Goal: Transaction & Acquisition: Download file/media

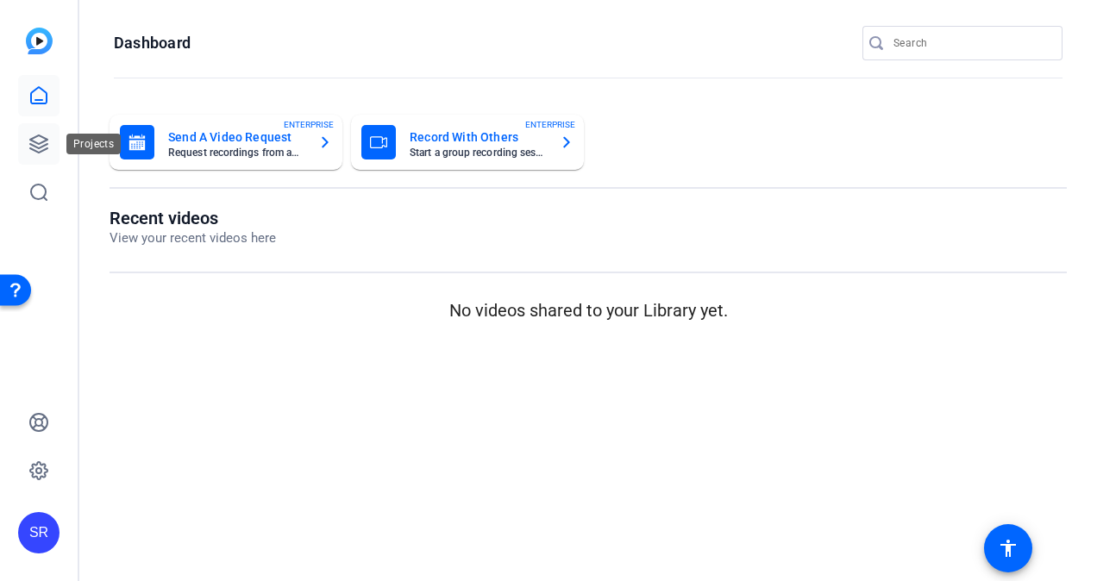
click at [43, 140] on icon at bounding box center [38, 144] width 21 height 21
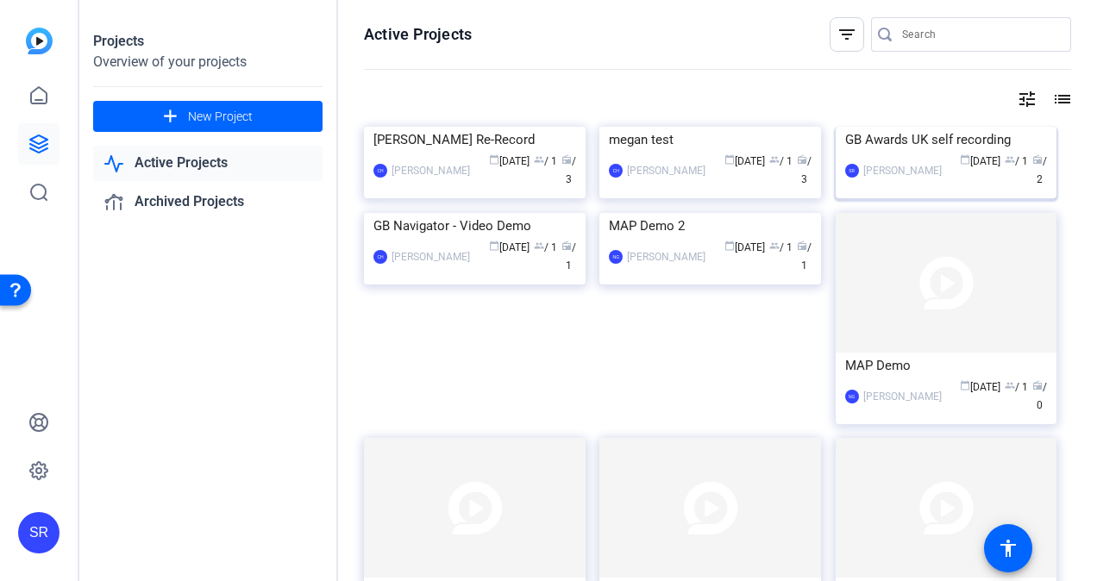
click at [879, 179] on div "[PERSON_NAME]" at bounding box center [902, 170] width 78 height 17
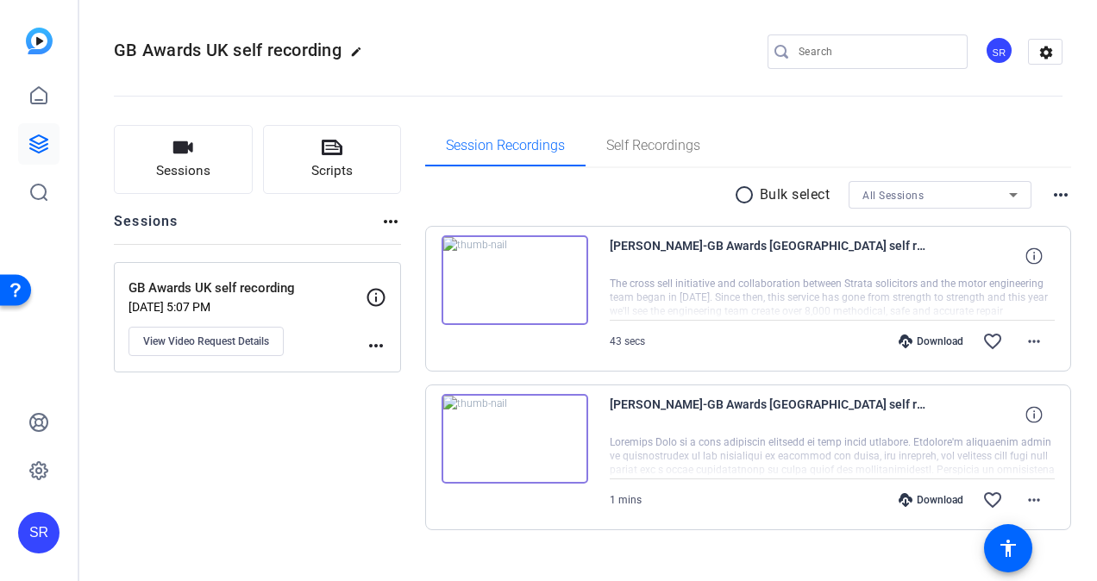
click at [379, 350] on mat-icon "more_horiz" at bounding box center [376, 345] width 21 height 21
click at [198, 342] on div at bounding box center [548, 290] width 1097 height 581
click at [198, 342] on span "View Video Request Details" at bounding box center [206, 342] width 126 height 14
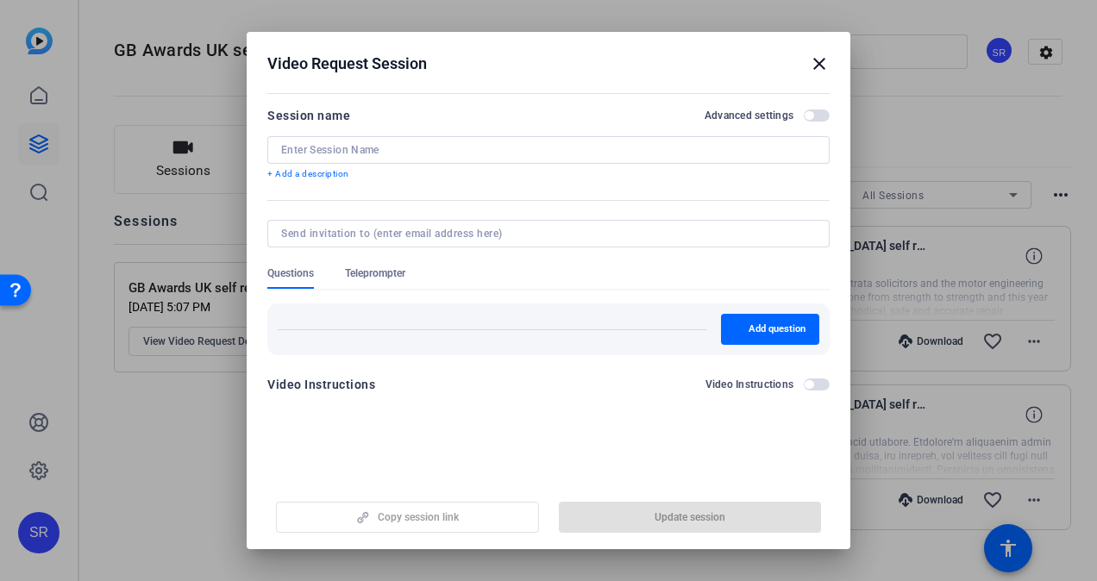
type input "GB Awards UK self recording"
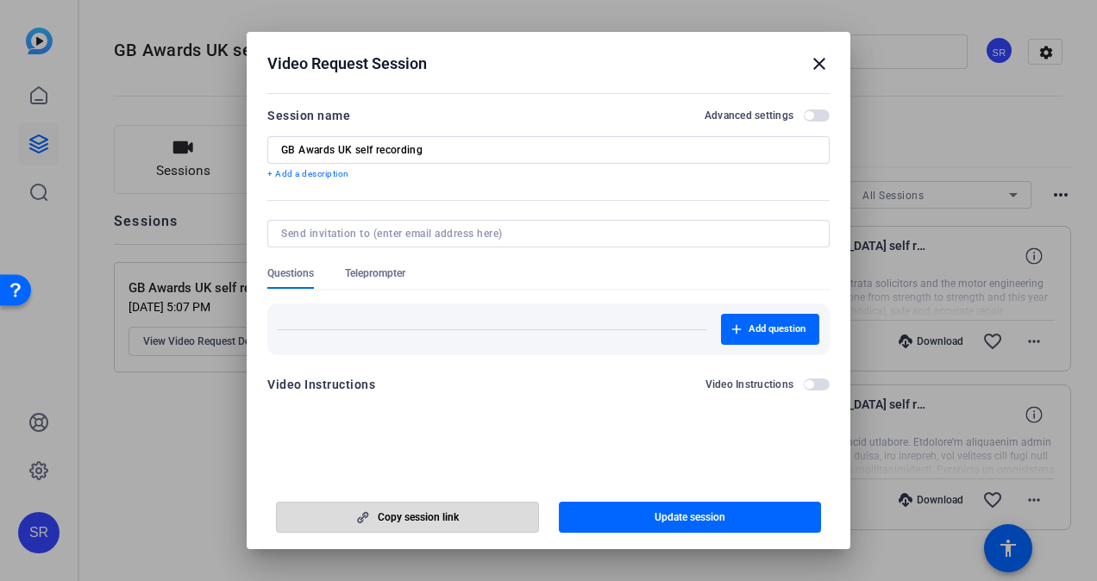
click at [472, 521] on span "button" at bounding box center [407, 517] width 261 height 41
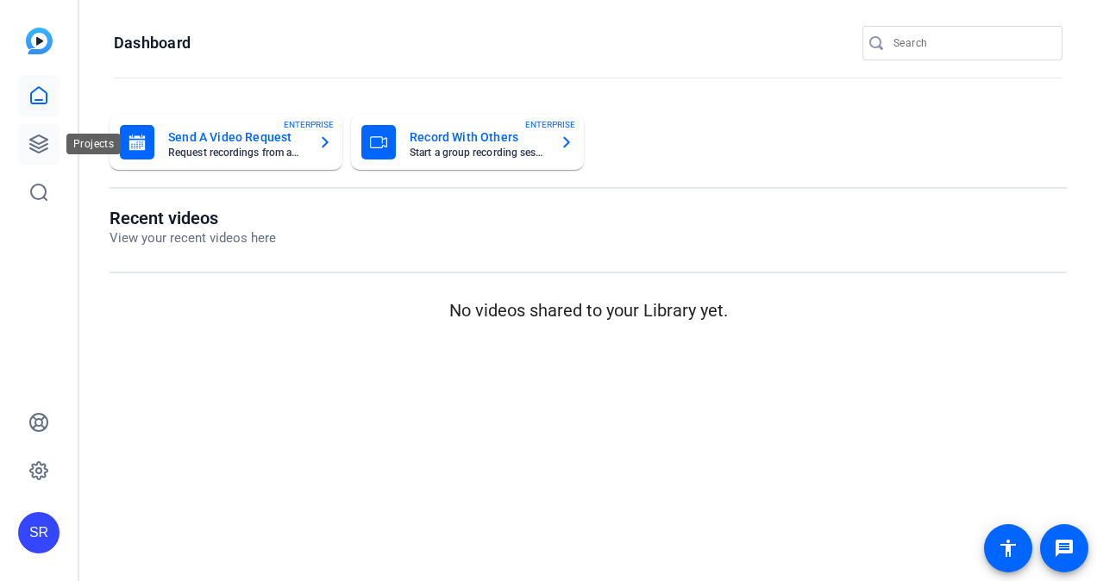
click at [44, 157] on link at bounding box center [38, 143] width 41 height 41
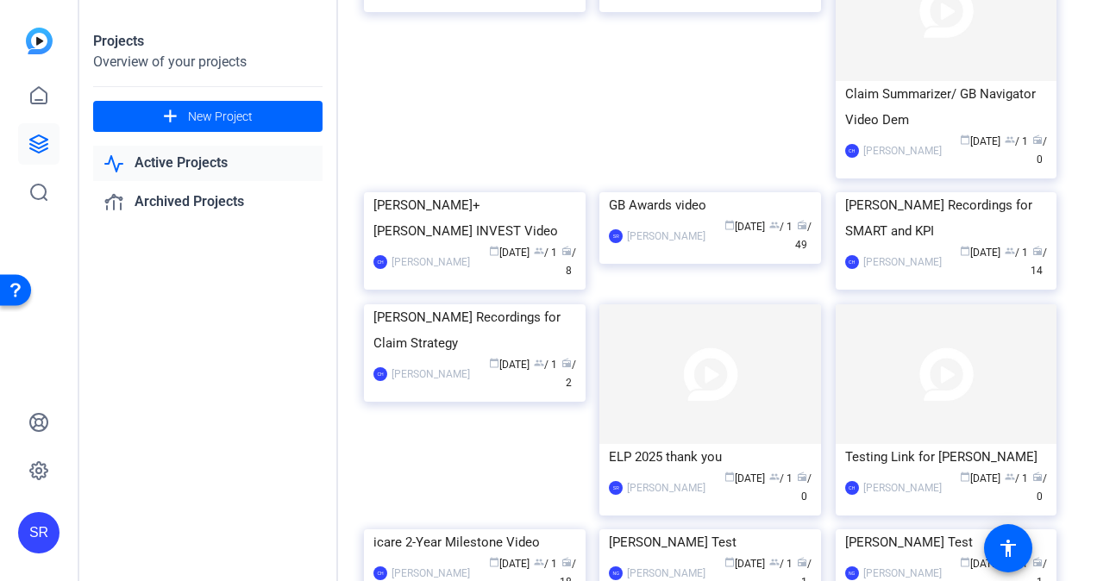
scroll to position [2351, 0]
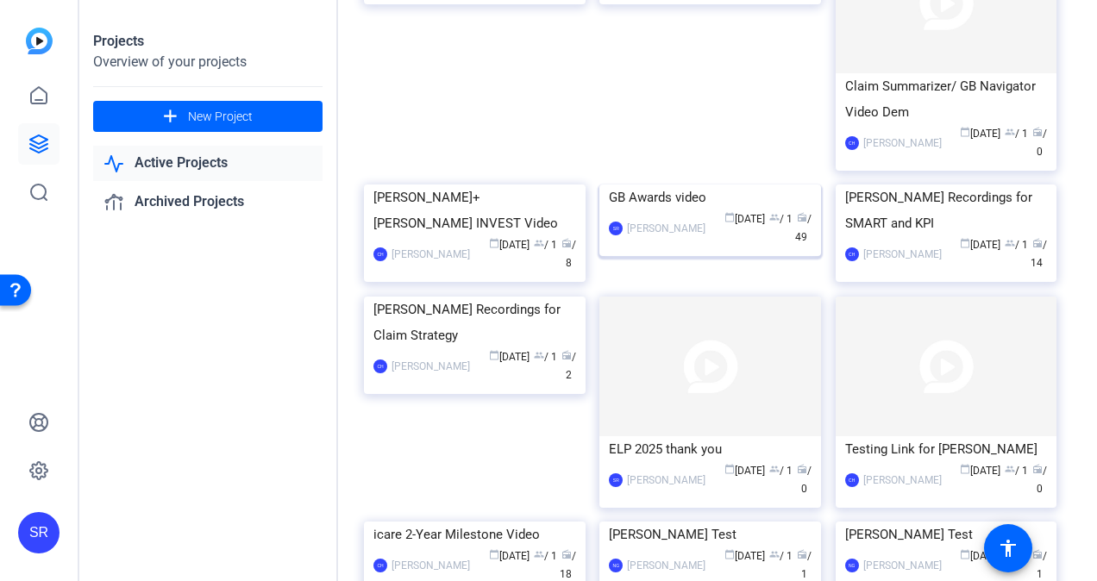
click at [723, 185] on img at bounding box center [710, 185] width 222 height 0
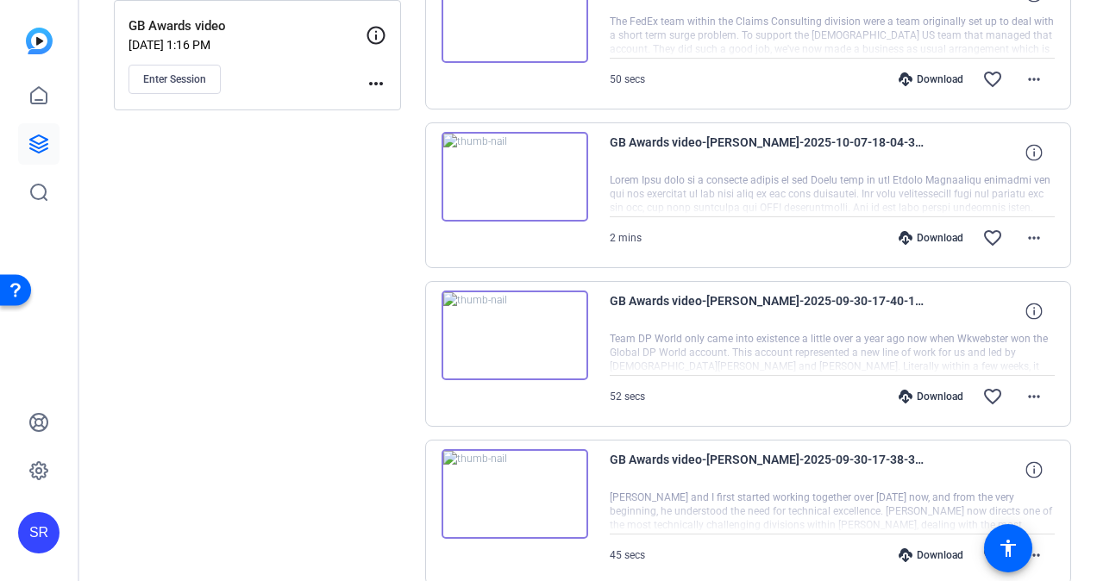
scroll to position [274, 0]
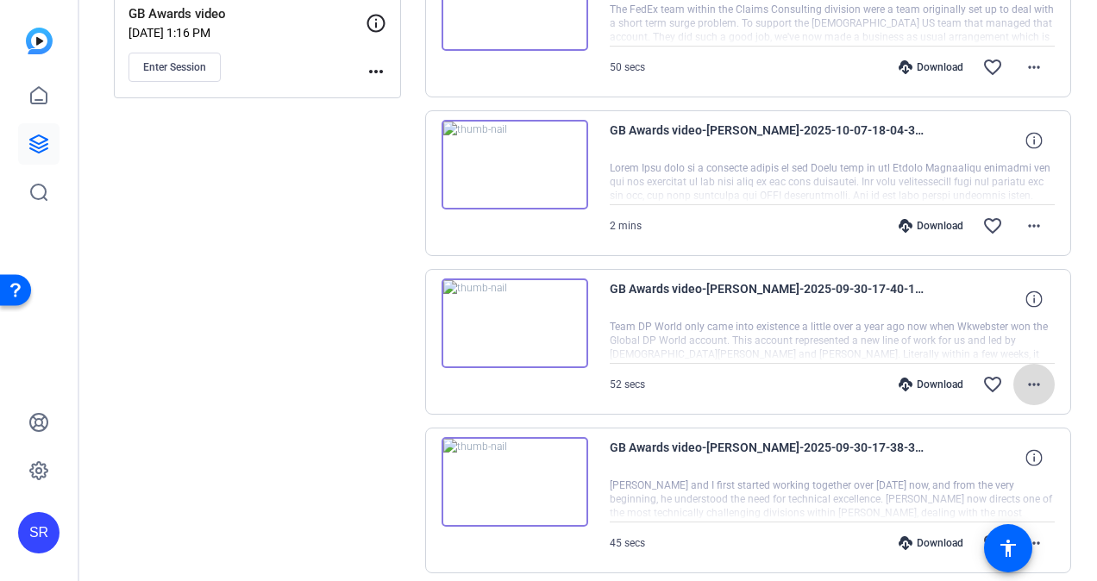
click at [1023, 379] on mat-icon "more_horiz" at bounding box center [1033, 384] width 21 height 21
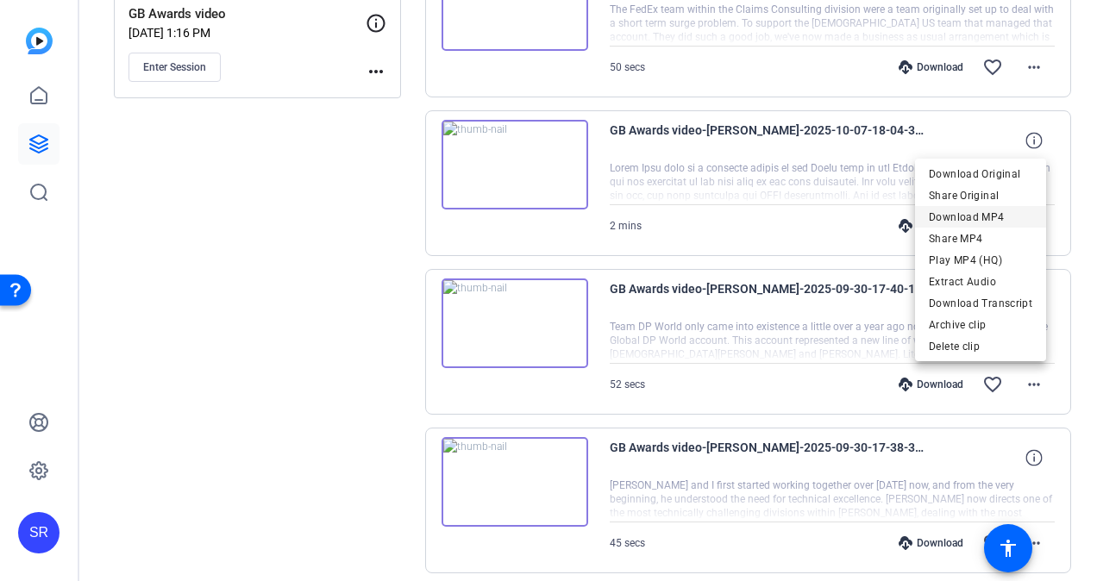
click at [953, 214] on span "Download MP4" at bounding box center [980, 217] width 103 height 21
